Goal: Task Accomplishment & Management: Manage account settings

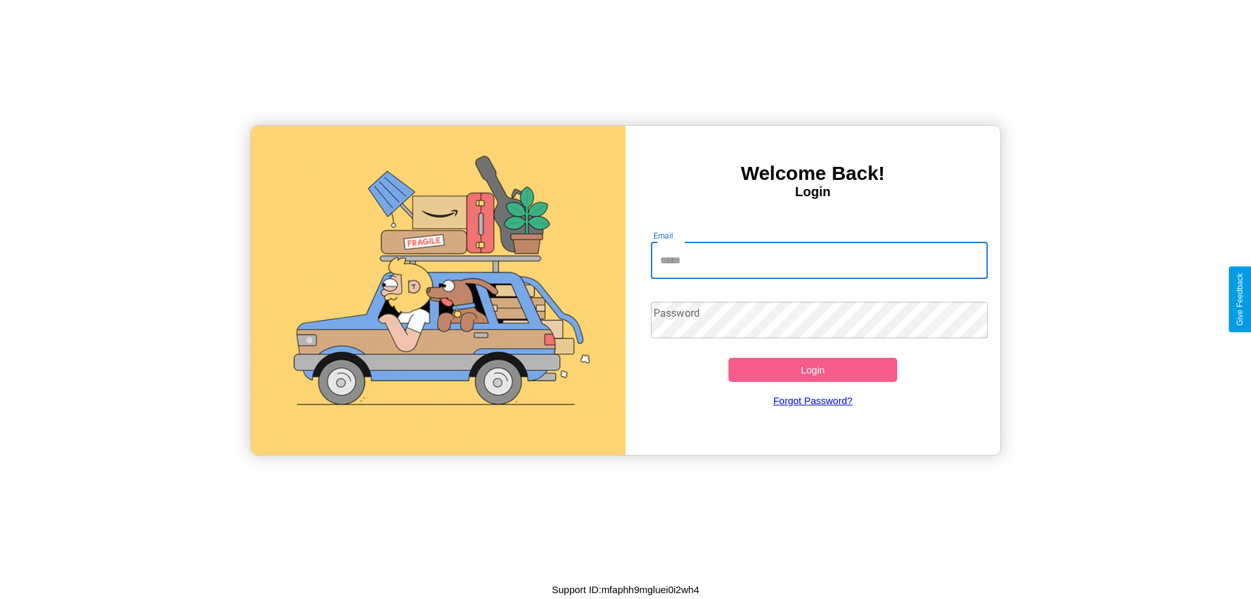
click at [819, 260] on input "Email" at bounding box center [820, 260] width 338 height 36
type input "**********"
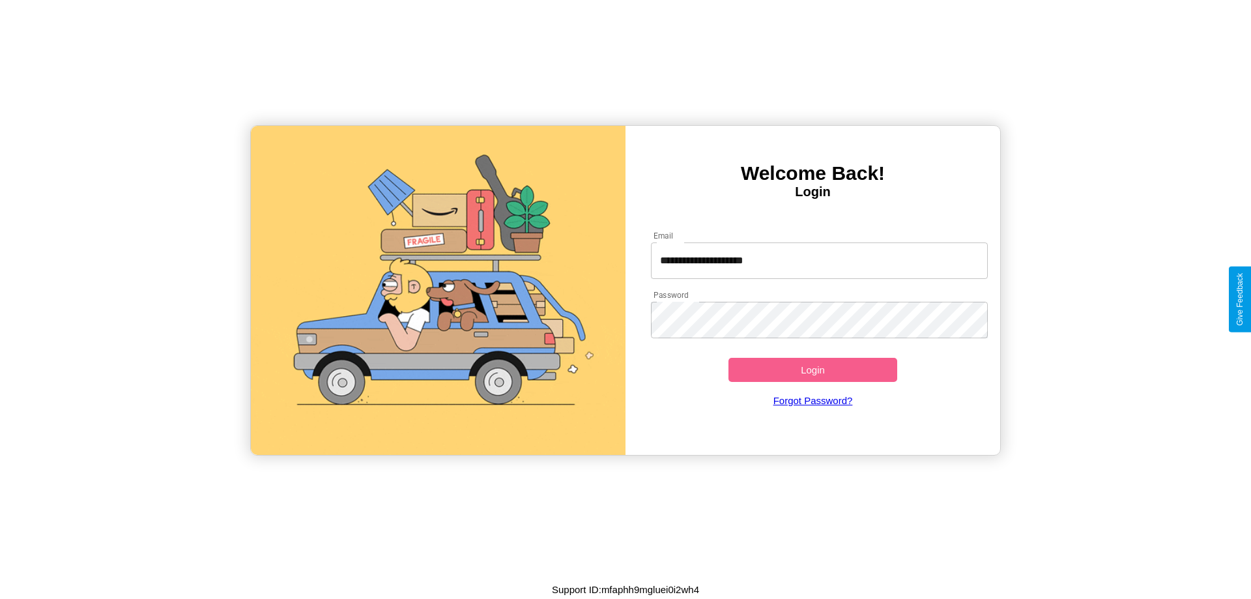
click at [813, 369] on button "Login" at bounding box center [812, 370] width 169 height 24
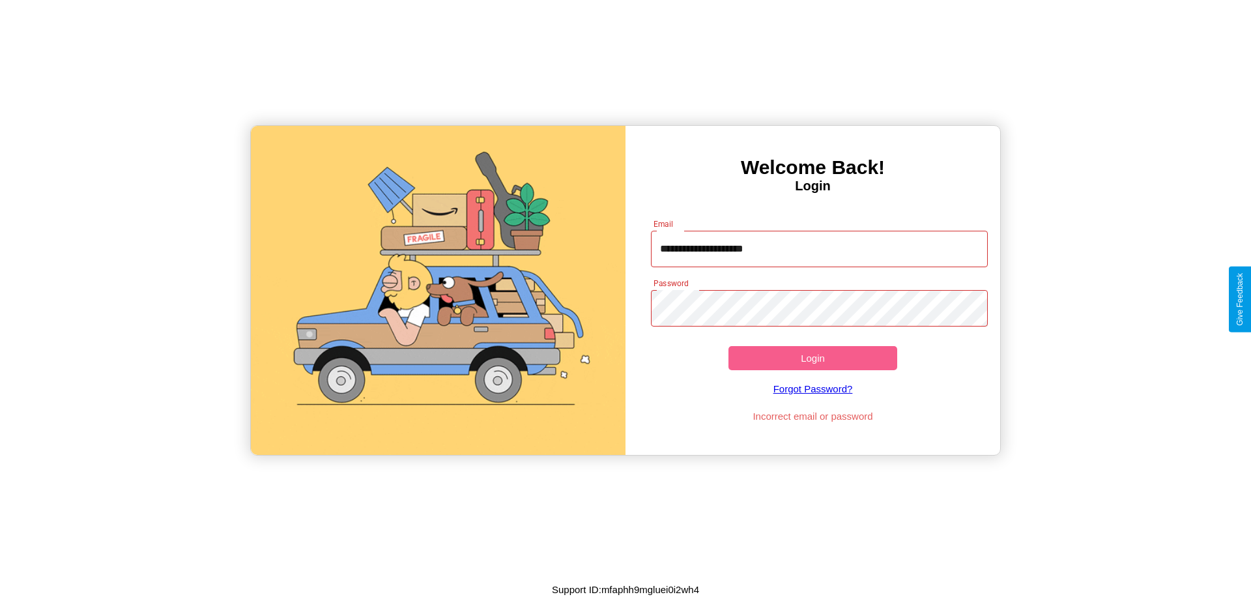
click at [813, 358] on button "Login" at bounding box center [812, 358] width 169 height 24
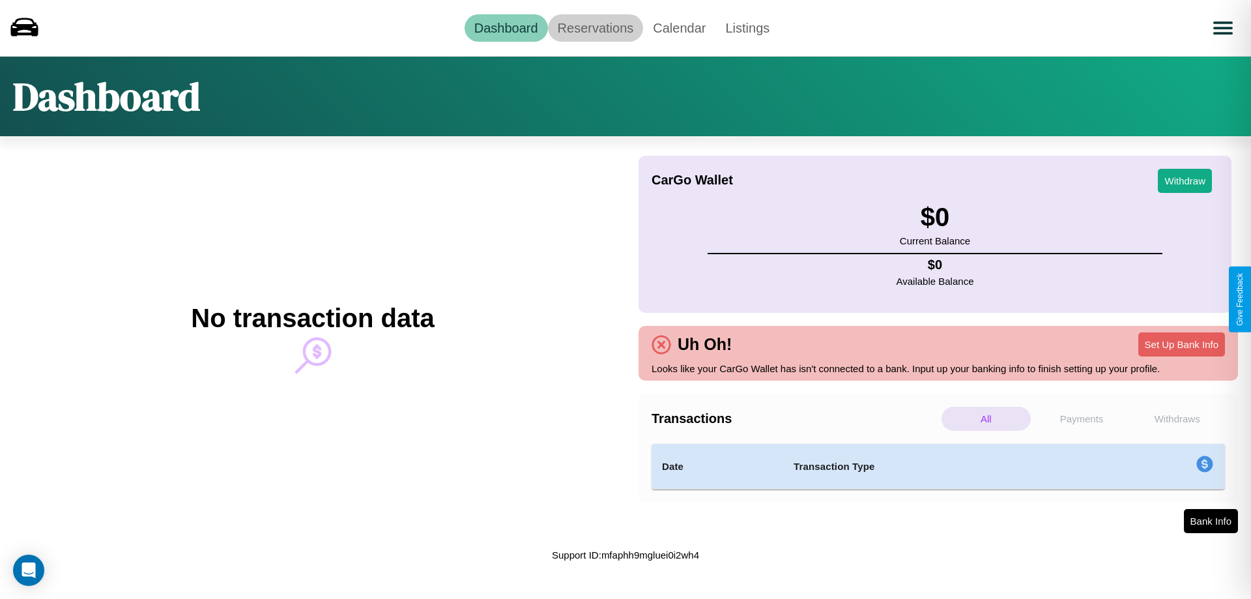
click at [595, 27] on link "Reservations" at bounding box center [596, 27] width 96 height 27
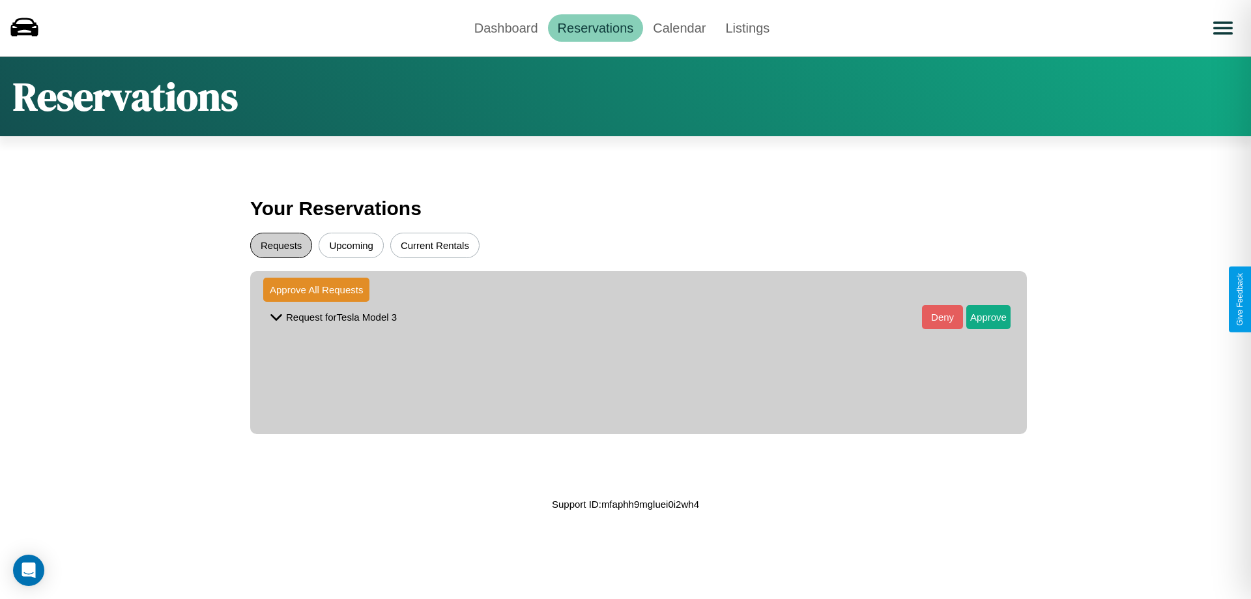
click at [281, 245] on button "Requests" at bounding box center [281, 245] width 62 height 25
click at [979, 317] on button "Approve" at bounding box center [988, 317] width 44 height 24
click at [351, 245] on button "Upcoming" at bounding box center [351, 245] width 65 height 25
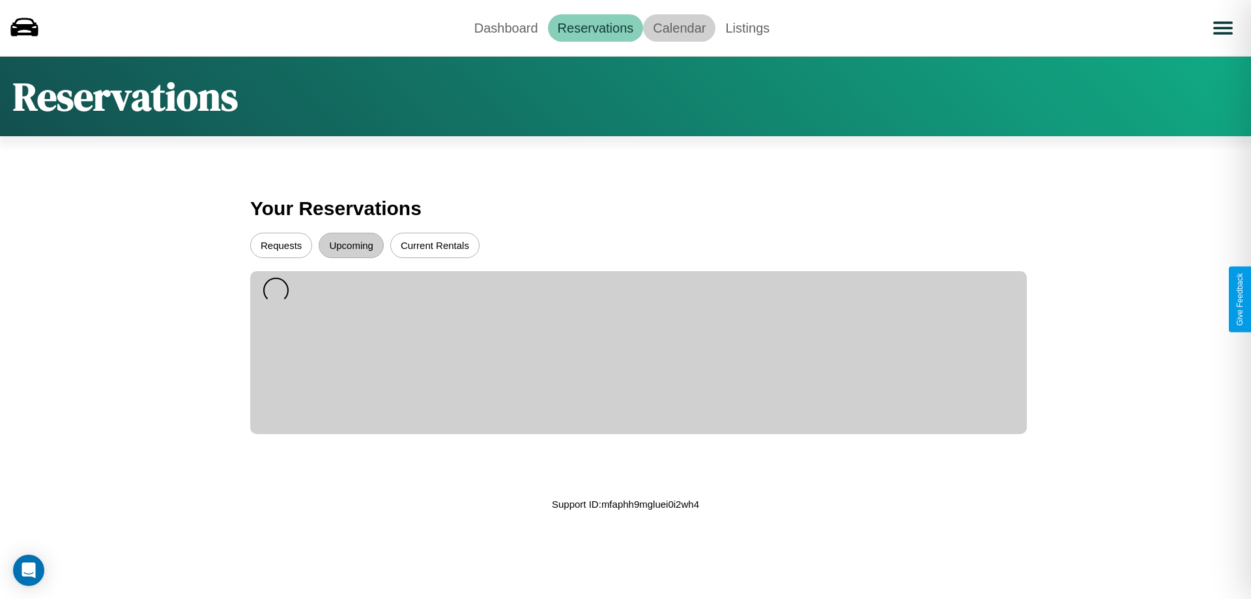
click at [679, 27] on link "Calendar" at bounding box center [679, 27] width 72 height 27
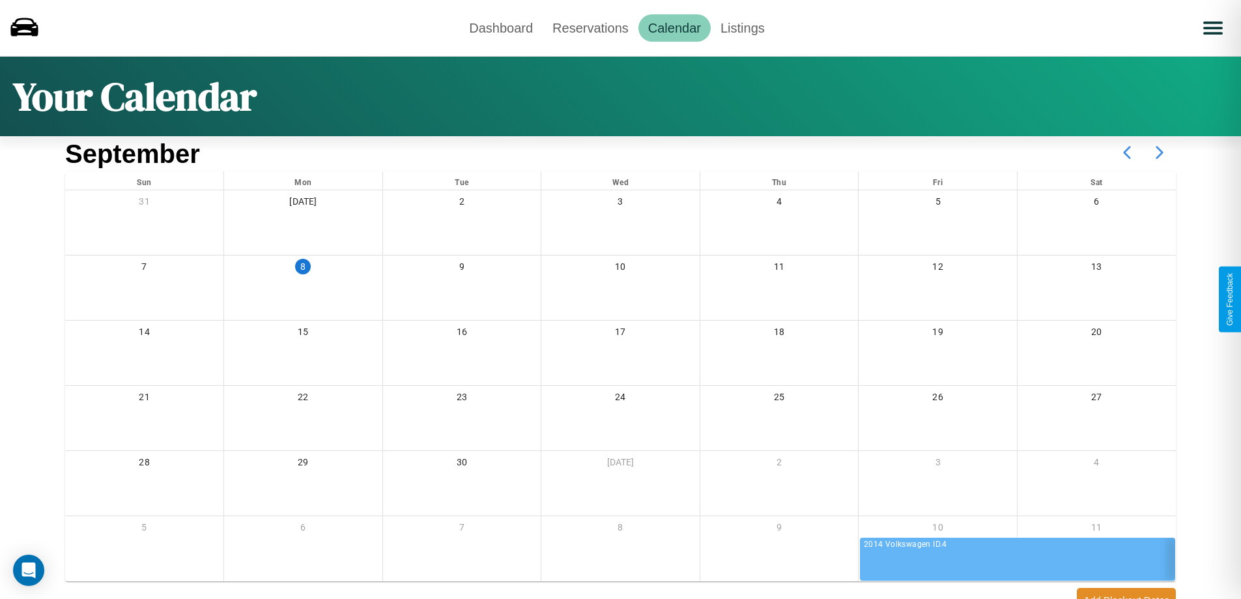
click at [1160, 152] on icon at bounding box center [1159, 152] width 33 height 33
